Goal: Task Accomplishment & Management: Use online tool/utility

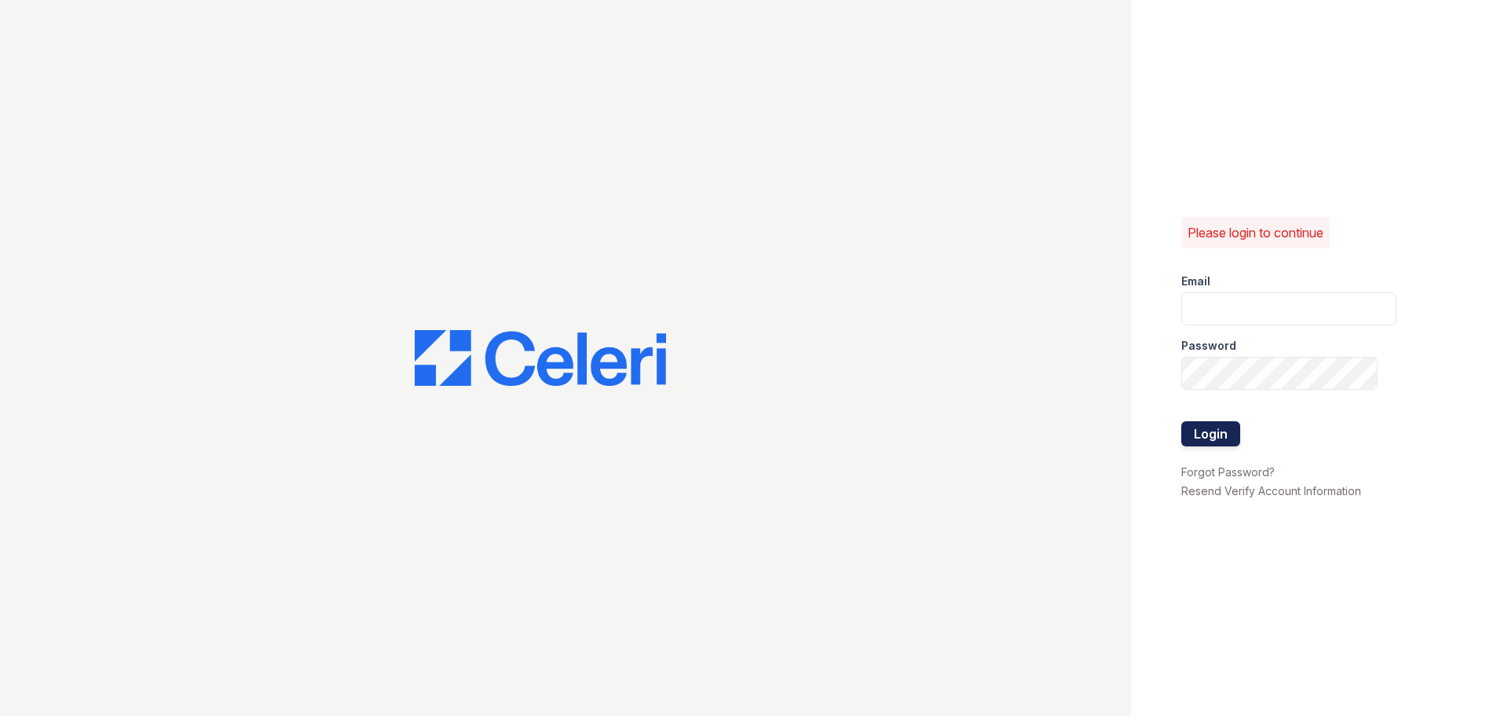
type input "arrivekeywest@trinity-pm.com"
click at [1218, 431] on button "Login" at bounding box center [1210, 433] width 59 height 25
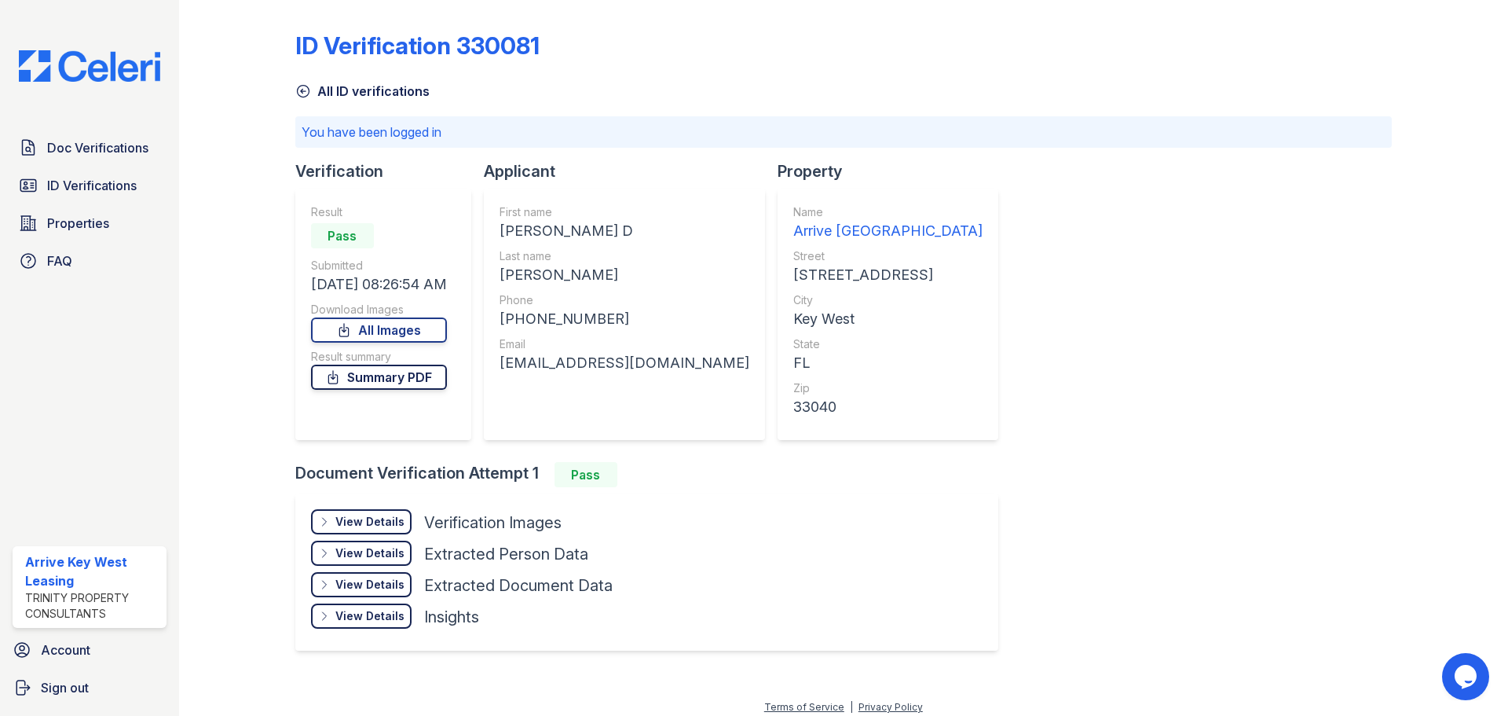
click at [364, 376] on link "Summary PDF" at bounding box center [379, 376] width 136 height 25
click at [368, 514] on div "View Details" at bounding box center [369, 522] width 69 height 16
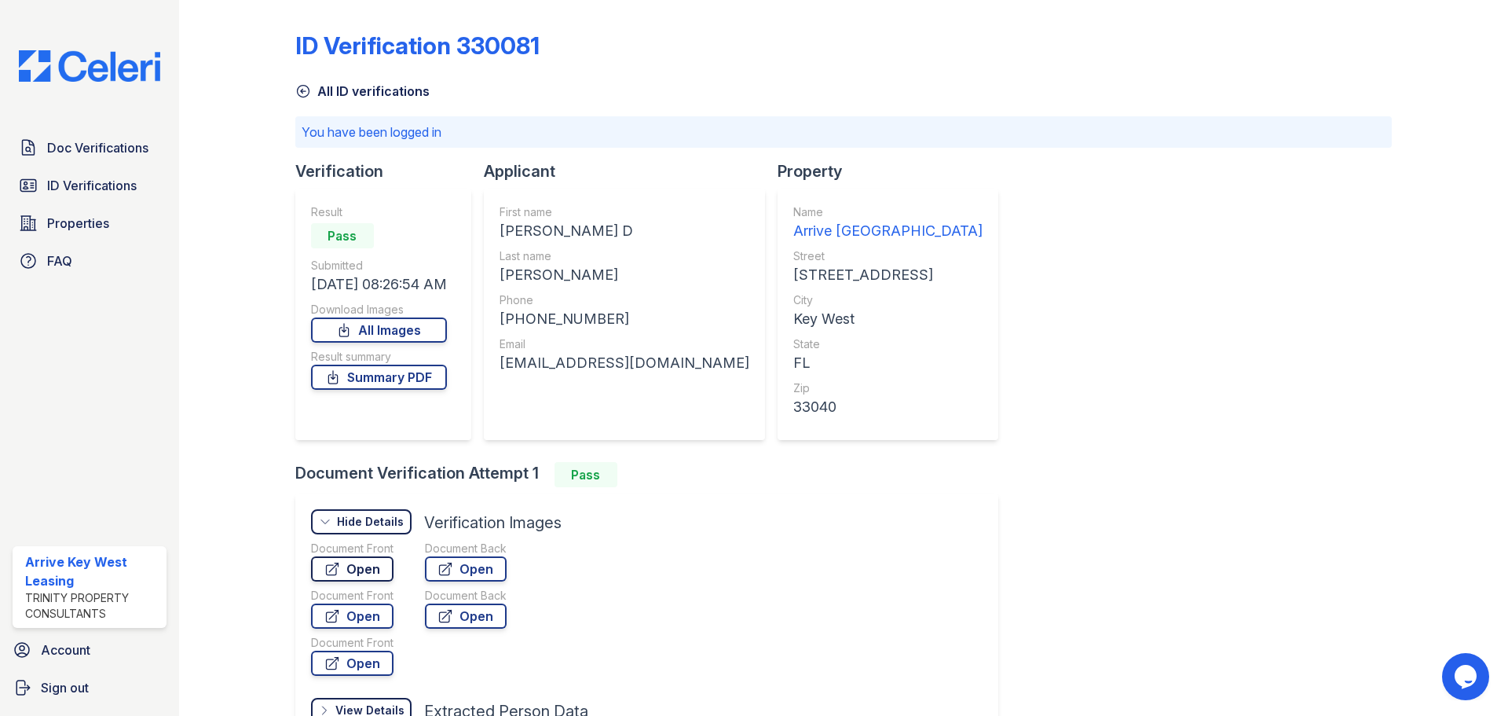
click at [367, 562] on link "Open" at bounding box center [352, 568] width 82 height 25
